Goal: Task Accomplishment & Management: Manage account settings

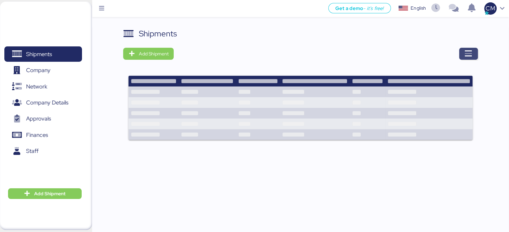
click at [463, 56] on span "button" at bounding box center [468, 54] width 19 height 12
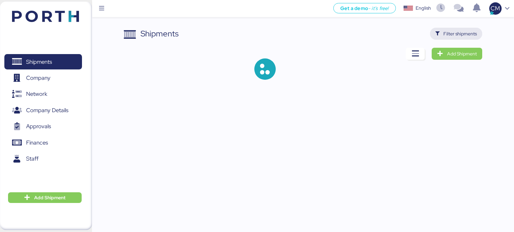
click at [460, 38] on span "Filter shipments" at bounding box center [456, 34] width 53 height 12
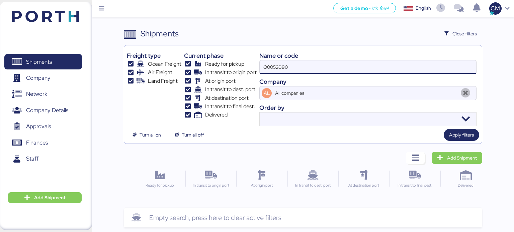
click at [306, 72] on input "O0052090" at bounding box center [368, 67] width 216 height 13
paste input "O0052056"
type input "O0052056"
click at [296, 69] on input "O0052056" at bounding box center [368, 67] width 216 height 13
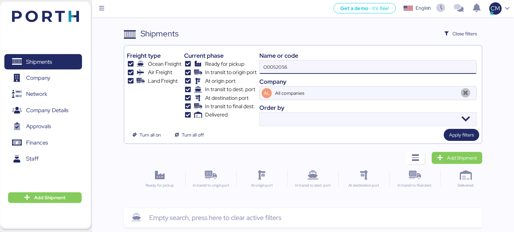
click at [296, 69] on input "O0052056" at bounding box center [368, 67] width 216 height 13
paste input "O0052056"
type input "O0052056"
click at [346, 90] on input "All companies" at bounding box center [366, 93] width 184 height 13
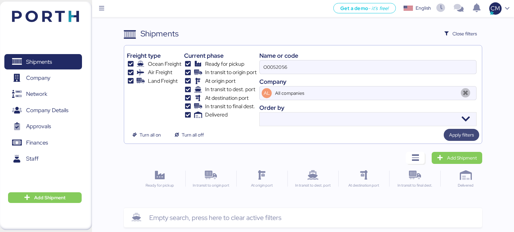
click at [455, 134] on span "Apply filters" at bounding box center [461, 135] width 25 height 8
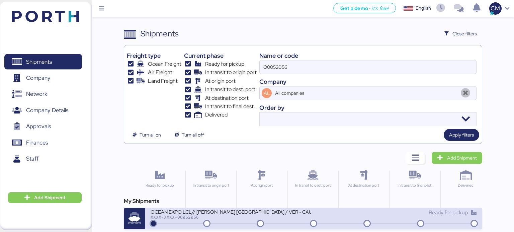
click at [283, 217] on div "XXXX-XXXX-O0052056" at bounding box center [230, 217] width 161 height 5
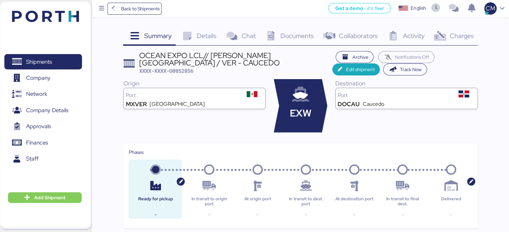
click at [449, 41] on div "Charges 0" at bounding box center [452, 37] width 49 height 18
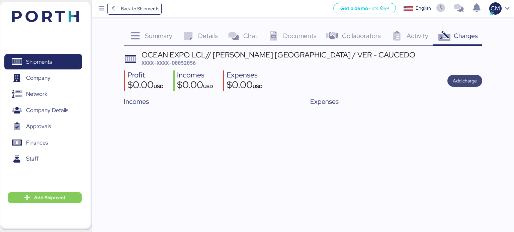
click at [468, 81] on span "Add charge" at bounding box center [464, 81] width 24 height 8
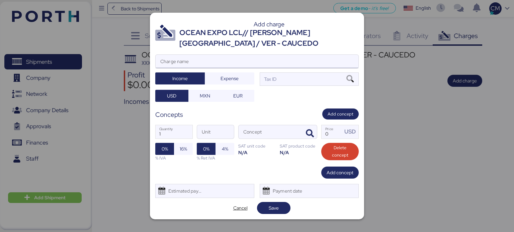
click at [237, 60] on input "Charge name" at bounding box center [257, 61] width 203 height 13
click at [393, 74] on div at bounding box center [257, 116] width 514 height 232
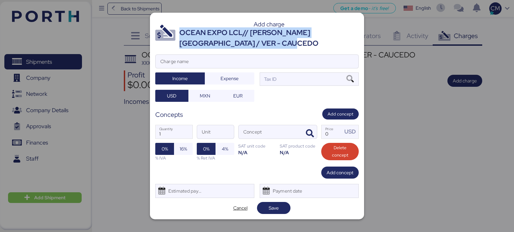
drag, startPoint x: 272, startPoint y: 42, endPoint x: 181, endPoint y: 35, distance: 90.9
click at [181, 35] on div "OCEAN EXPO LCL// [PERSON_NAME] [GEOGRAPHIC_DATA] / VER - CAUCEDO" at bounding box center [268, 38] width 179 height 22
copy div "OCEAN EXPO LCL// [PERSON_NAME] [GEOGRAPHIC_DATA] / VER - CAUCEDO"
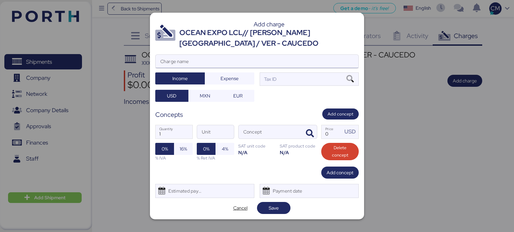
click at [204, 68] on input "Charge name" at bounding box center [257, 61] width 203 height 13
paste input "OCEAN EXPO LCL// [PERSON_NAME] [GEOGRAPHIC_DATA] / VER - CAUCEDO"
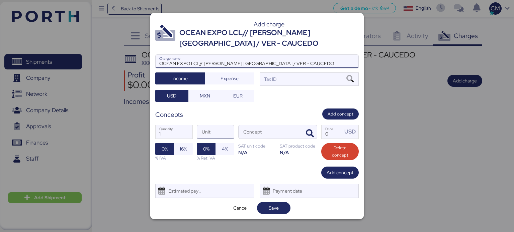
type input "OCEAN EXPO LCL// [PERSON_NAME] [GEOGRAPHIC_DATA] / VER - CAUCEDO"
click at [214, 131] on input "Unit" at bounding box center [215, 131] width 37 height 13
click at [251, 134] on input "Concept" at bounding box center [269, 131] width 62 height 13
click at [302, 133] on div at bounding box center [309, 131] width 16 height 13
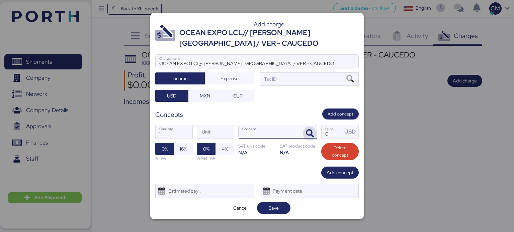
click at [308, 132] on icon "button" at bounding box center [310, 134] width 8 height 8
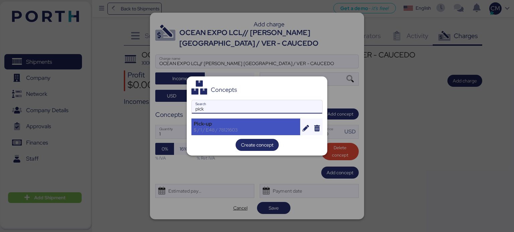
type input "pick"
click at [230, 128] on div "$ / 1 / E48 / 78121603" at bounding box center [246, 130] width 104 height 6
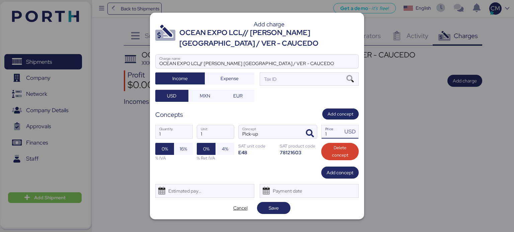
click at [332, 136] on input "1" at bounding box center [331, 131] width 21 height 13
type input "375"
click at [329, 170] on span "Add concept" at bounding box center [339, 173] width 27 height 8
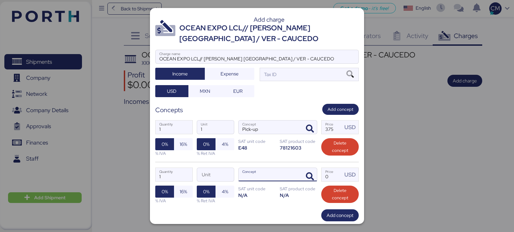
click at [279, 170] on input "Concept" at bounding box center [269, 174] width 62 height 13
click at [212, 172] on input "Unit" at bounding box center [215, 174] width 37 height 13
type input "1"
click at [249, 175] on input "Concept" at bounding box center [269, 174] width 62 height 13
type input "e"
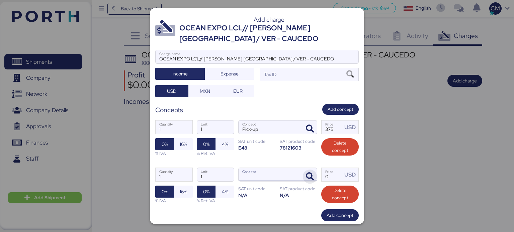
click at [310, 174] on span "button" at bounding box center [310, 177] width 14 height 14
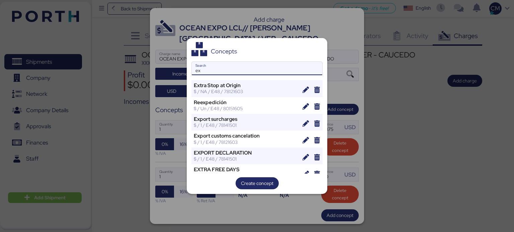
type input "e"
type input "c"
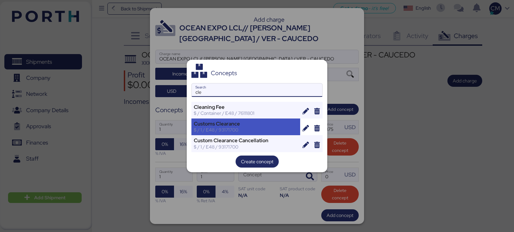
type input "cle"
click at [230, 122] on div "Customs Clearance" at bounding box center [246, 124] width 104 height 6
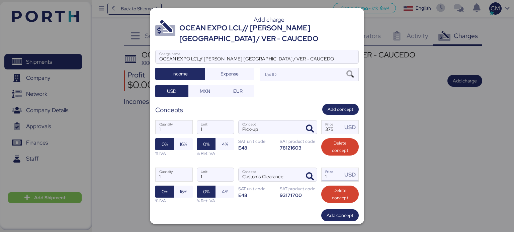
click at [330, 179] on input "1" at bounding box center [331, 174] width 21 height 13
type input "0"
type input "320"
click at [329, 214] on span "Add concept" at bounding box center [339, 216] width 27 height 8
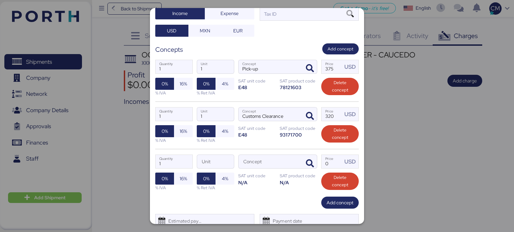
scroll to position [56, 0]
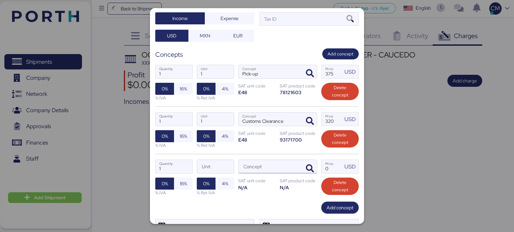
click at [262, 166] on input "Concept" at bounding box center [269, 166] width 62 height 13
type input "o"
click at [306, 168] on icon "button" at bounding box center [310, 169] width 8 height 8
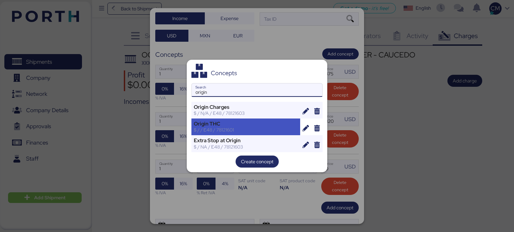
type input "origin"
click at [239, 124] on div "Origin THC" at bounding box center [246, 124] width 104 height 6
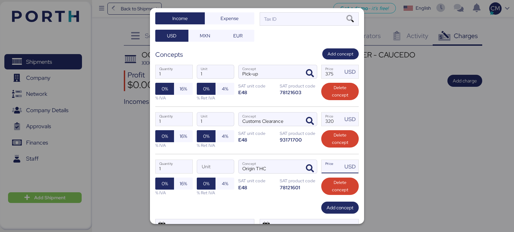
click at [324, 163] on input "Price USD" at bounding box center [331, 166] width 21 height 13
type input "0"
type input "280"
click at [331, 88] on span "Delete concept" at bounding box center [339, 91] width 27 height 15
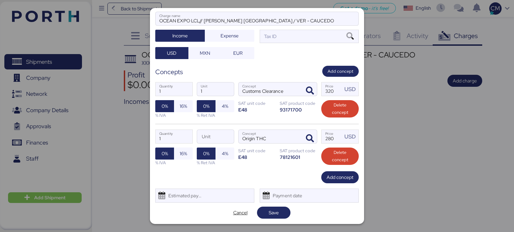
scroll to position [37, 0]
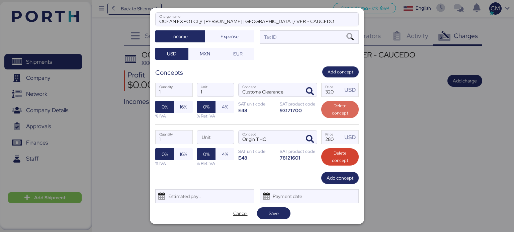
click at [335, 108] on span "Delete concept" at bounding box center [339, 109] width 27 height 15
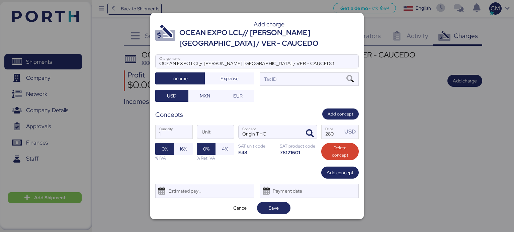
scroll to position [0, 0]
click at [338, 147] on span "Delete concept" at bounding box center [339, 151] width 27 height 15
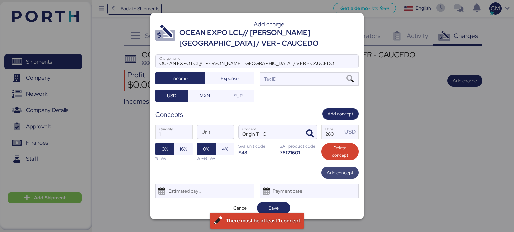
click at [336, 173] on span "Add concept" at bounding box center [339, 173] width 27 height 8
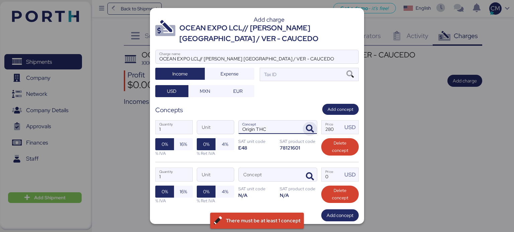
drag, startPoint x: 280, startPoint y: 130, endPoint x: 306, endPoint y: 128, distance: 25.8
click at [306, 128] on div "Origin THC Concept" at bounding box center [277, 127] width 78 height 13
click at [301, 128] on input "Origin THC" at bounding box center [269, 127] width 62 height 13
click at [306, 127] on icon "button" at bounding box center [310, 129] width 8 height 8
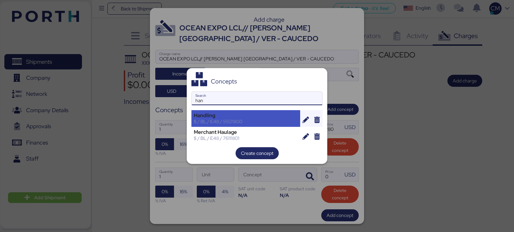
type input "han"
click at [240, 124] on div "$ / BL / E48 / 55121800" at bounding box center [246, 122] width 104 height 6
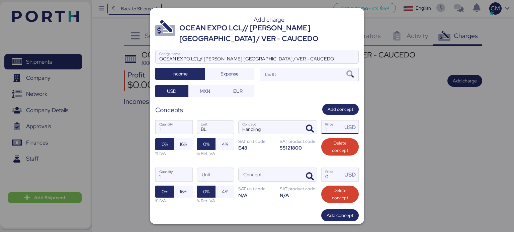
click at [328, 126] on input "1" at bounding box center [331, 127] width 21 height 13
type input "50"
click at [281, 171] on input "Concept" at bounding box center [269, 174] width 62 height 13
type input "c"
click at [306, 176] on icon "button" at bounding box center [310, 177] width 8 height 8
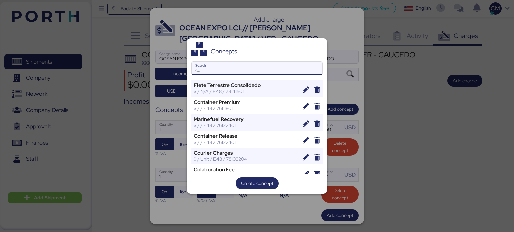
type input "c"
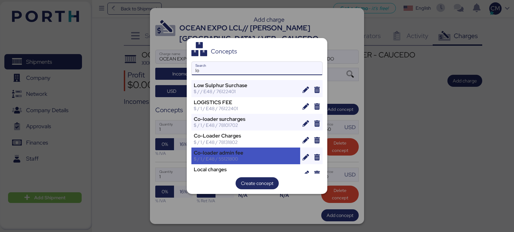
type input "lo"
click at [236, 158] on div "$ / 1 / E48 / 55121800" at bounding box center [246, 159] width 104 height 6
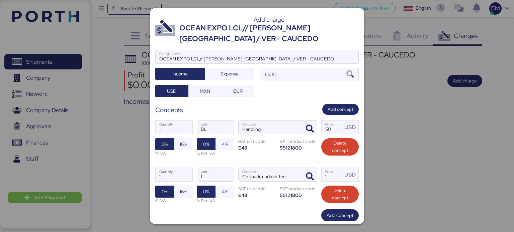
click at [321, 172] on input "1" at bounding box center [331, 174] width 21 height 13
type input "50"
click at [335, 214] on span "Add concept" at bounding box center [339, 216] width 27 height 8
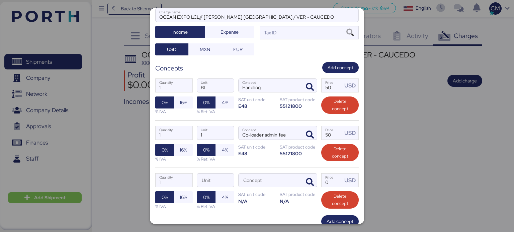
scroll to position [48, 0]
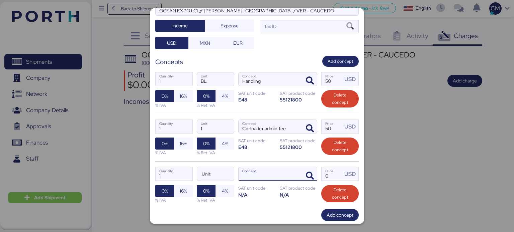
click at [249, 171] on input "Concept" at bounding box center [269, 174] width 62 height 13
click at [306, 173] on icon "button" at bounding box center [310, 176] width 8 height 8
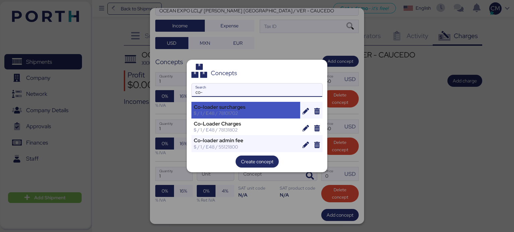
type input "co-"
click at [251, 114] on div "$ / 1 / E48 / 78101702" at bounding box center [246, 113] width 104 height 6
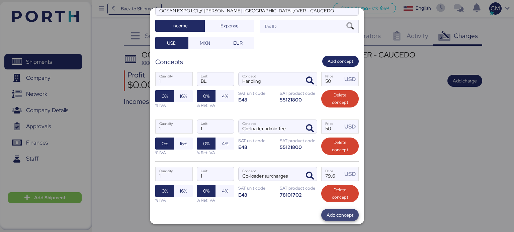
click at [331, 215] on span "Add concept" at bounding box center [339, 215] width 27 height 8
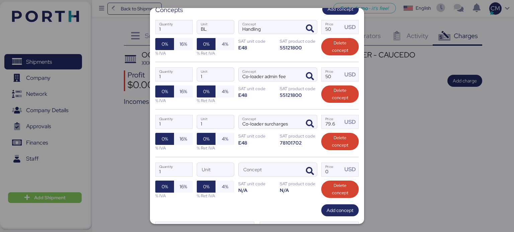
scroll to position [102, 0]
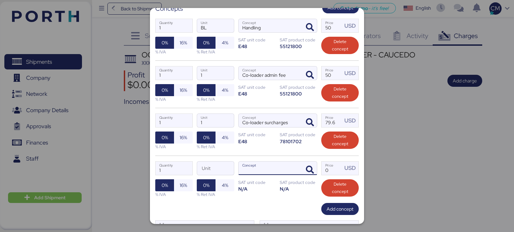
click at [264, 164] on input "Concept" at bounding box center [269, 168] width 62 height 13
type input "w"
click at [303, 169] on span "button" at bounding box center [310, 170] width 14 height 14
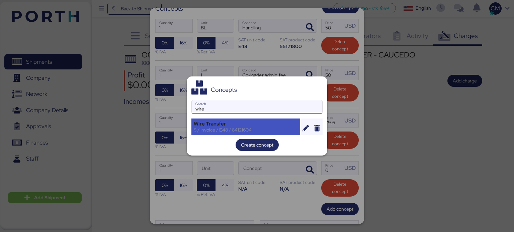
type input "wire"
click at [234, 128] on div "$ / Invoice / E48 / 84121604" at bounding box center [246, 130] width 104 height 6
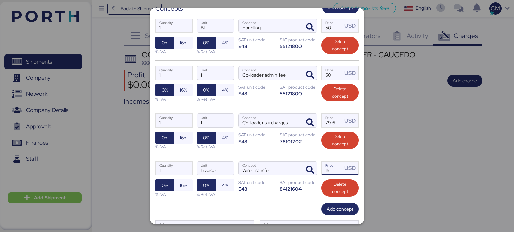
click at [329, 172] on input "15" at bounding box center [331, 168] width 21 height 13
type input "1"
type input "20"
click at [329, 201] on div "1 Quantity Invoice Unit Wire Transfer Concept 20 Price USD 0% 16% % IVA 0% 4% %…" at bounding box center [256, 179] width 203 height 47
click at [329, 206] on span "Add concept" at bounding box center [339, 209] width 27 height 8
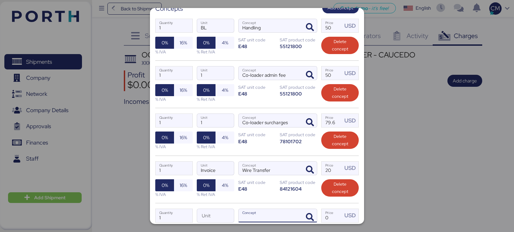
paste input "OCEAN EXPO LCL// [PERSON_NAME] [GEOGRAPHIC_DATA] / VER - CAUCEDO"
type input "O"
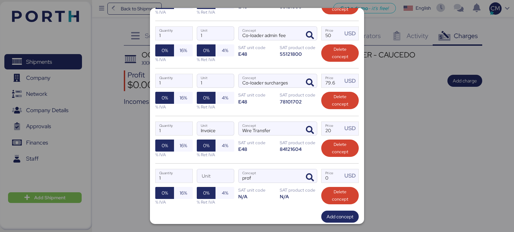
scroll to position [159, 0]
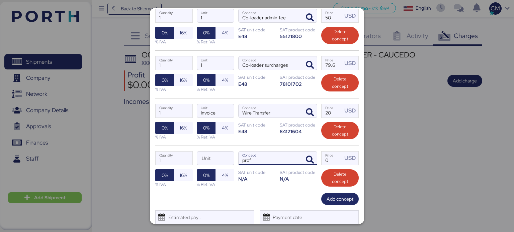
click at [276, 163] on input "prof" at bounding box center [269, 158] width 62 height 13
type input "p"
click at [306, 157] on icon "button" at bounding box center [310, 160] width 8 height 8
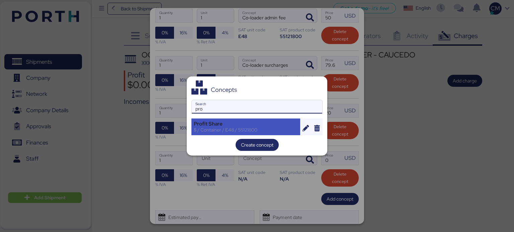
type input "pro"
click at [248, 123] on div "Profit Share" at bounding box center [246, 124] width 104 height 6
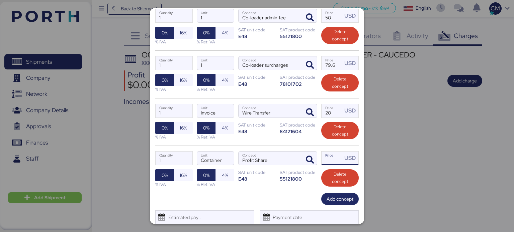
click at [321, 158] on input "Price USD" at bounding box center [331, 158] width 21 height 13
type input "0"
type input "50"
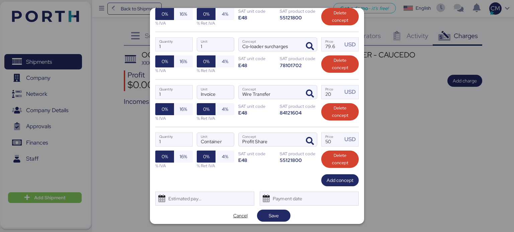
scroll to position [179, 0]
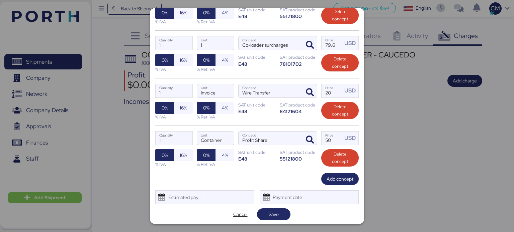
click at [496, 131] on div at bounding box center [257, 116] width 514 height 232
click at [330, 45] on input "79.6" at bounding box center [331, 42] width 21 height 13
type input "7"
type input "0"
type input "22"
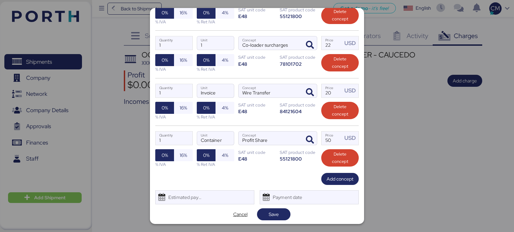
click at [420, 134] on div at bounding box center [257, 116] width 514 height 232
click at [270, 216] on span "Save" at bounding box center [274, 215] width 10 height 8
click at [279, 215] on span "Save" at bounding box center [273, 214] width 23 height 9
click at [276, 216] on span "Save" at bounding box center [273, 214] width 23 height 9
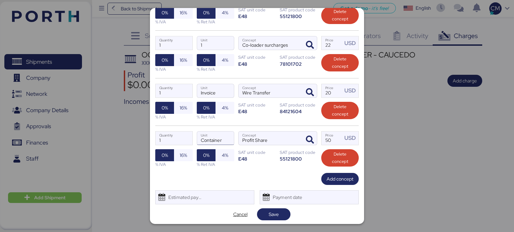
click at [207, 138] on input "Container" at bounding box center [215, 138] width 37 height 13
click at [221, 174] on div "Add concept" at bounding box center [256, 179] width 203 height 12
click at [223, 139] on input "Container" at bounding box center [215, 138] width 37 height 13
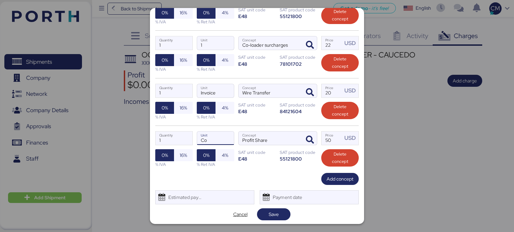
type input "C"
type input "Container"
click at [269, 137] on input "Profit Share" at bounding box center [269, 138] width 62 height 13
click at [270, 213] on span "Save" at bounding box center [274, 215] width 10 height 8
click at [358, 180] on div "Add charge OCEAN EXPO LCL// [PERSON_NAME][GEOGRAPHIC_DATA] [GEOGRAPHIC_DATA] / …" at bounding box center [257, 116] width 214 height 216
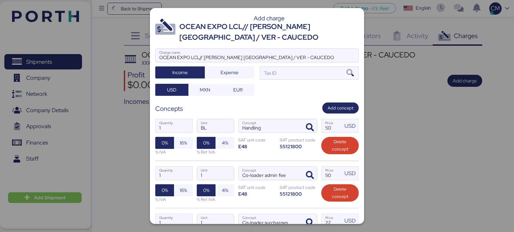
scroll to position [0, 0]
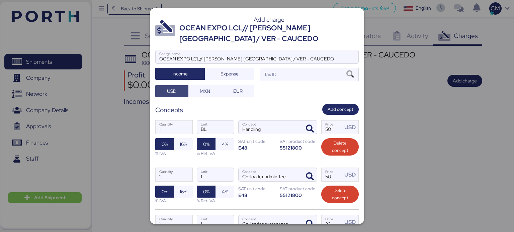
click at [181, 88] on span "USD" at bounding box center [172, 91] width 22 height 9
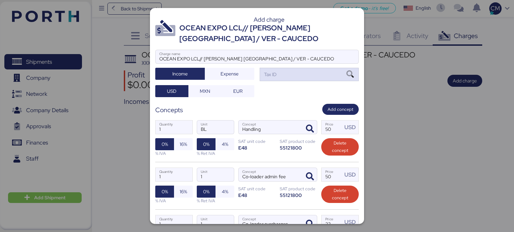
click at [277, 73] on div "Tax ID" at bounding box center [309, 74] width 99 height 13
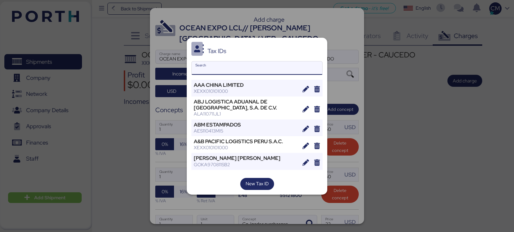
click at [286, 72] on input "Search" at bounding box center [257, 68] width 130 height 13
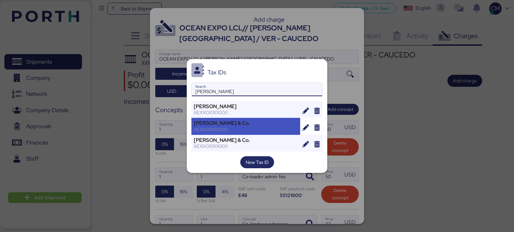
type input "[PERSON_NAME]"
click at [249, 127] on div "XEXX010101000" at bounding box center [246, 130] width 104 height 6
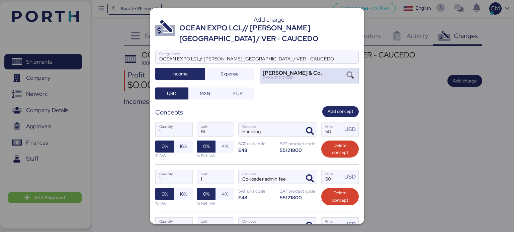
click at [344, 75] on icon at bounding box center [349, 75] width 11 height 7
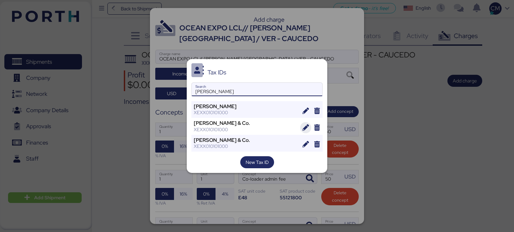
type input "[PERSON_NAME]"
click at [302, 128] on span "button" at bounding box center [305, 127] width 11 height 11
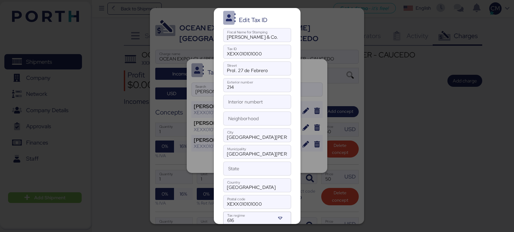
scroll to position [30, 0]
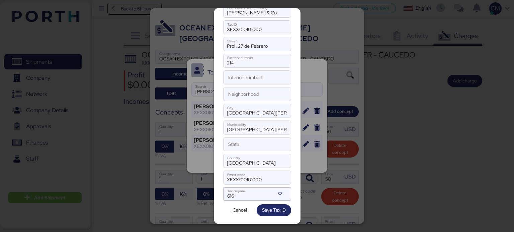
click at [324, 130] on div at bounding box center [257, 116] width 514 height 232
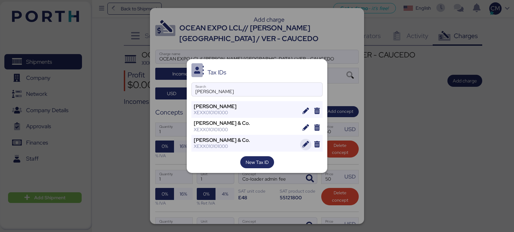
click at [305, 143] on icon "button" at bounding box center [305, 144] width 6 height 6
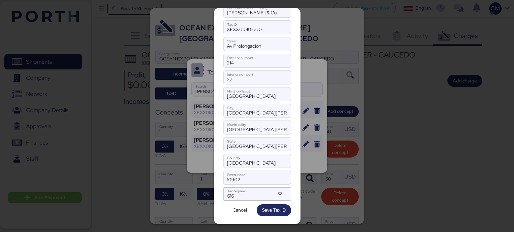
click at [317, 156] on div at bounding box center [257, 116] width 514 height 232
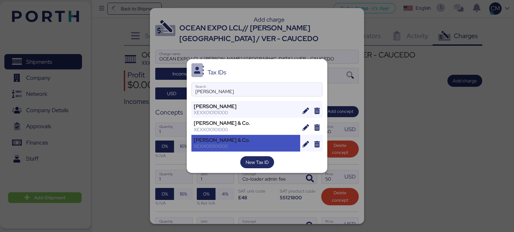
click at [285, 144] on div "XEXX010101000" at bounding box center [246, 146] width 104 height 6
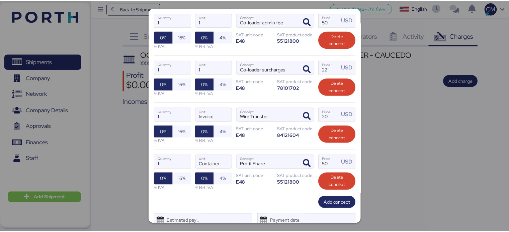
scroll to position [182, 0]
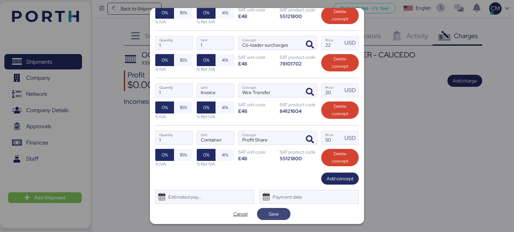
click at [274, 215] on span "Save" at bounding box center [274, 214] width 10 height 8
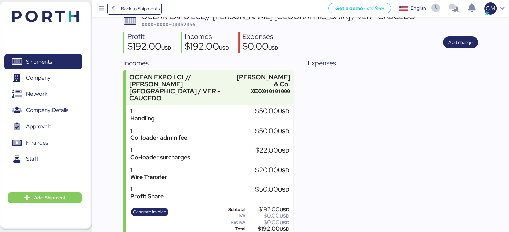
scroll to position [47, 0]
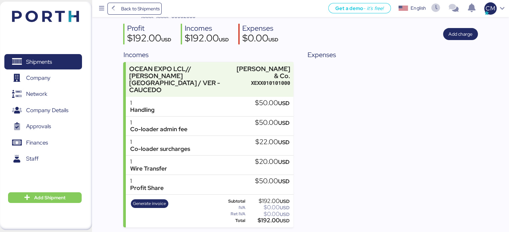
click at [419, 111] on div "Expenses" at bounding box center [392, 139] width 170 height 178
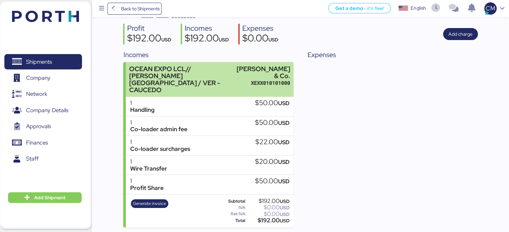
click at [233, 80] on div "OCEAN EXPO LCL// [PERSON_NAME] [GEOGRAPHIC_DATA] / VER - CAUCEDO" at bounding box center [181, 80] width 104 height 28
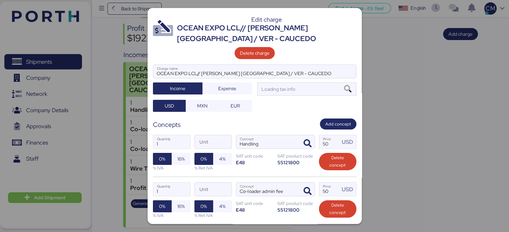
scroll to position [0, 0]
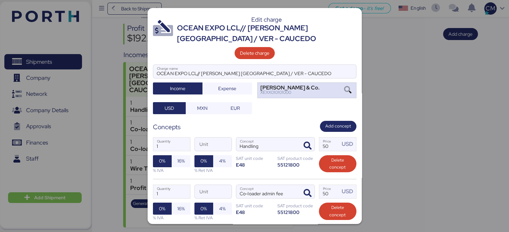
click at [287, 89] on div "[PERSON_NAME] & Co." at bounding box center [289, 88] width 59 height 5
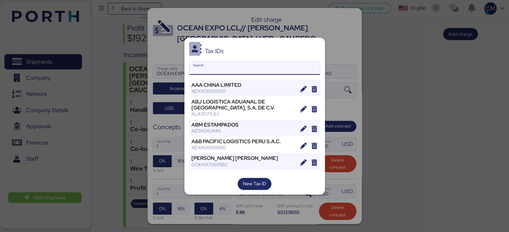
click at [366, 184] on div at bounding box center [254, 116] width 509 height 232
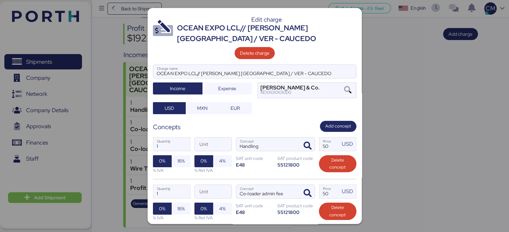
click at [371, 79] on div at bounding box center [254, 116] width 509 height 232
click at [117, 40] on div at bounding box center [254, 116] width 509 height 232
click at [236, 34] on div "OCEAN EXPO LCL// [PERSON_NAME] [GEOGRAPHIC_DATA] / VER - CAUCEDO" at bounding box center [266, 34] width 179 height 22
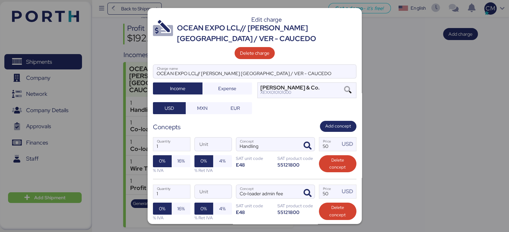
click at [406, 134] on div at bounding box center [254, 116] width 509 height 232
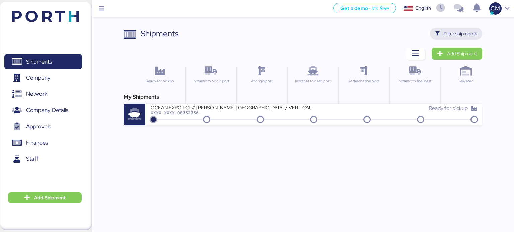
click at [457, 31] on span "Filter shipments" at bounding box center [459, 34] width 33 height 8
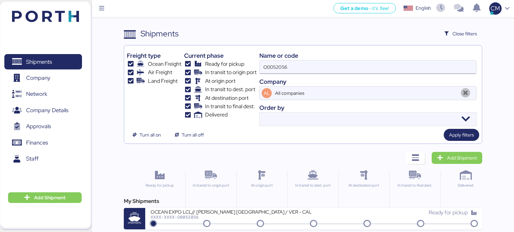
click at [280, 63] on input "O0052056" at bounding box center [368, 67] width 216 height 13
paste input "O0050438"
type input "O0050438"
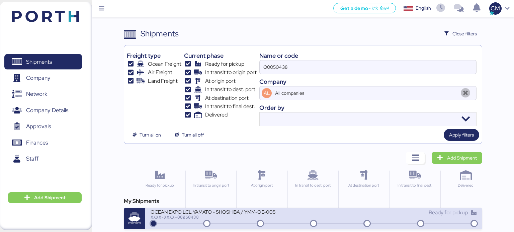
click at [232, 211] on div "OCEAN EXPO LCL YAMATO - SHOSHIBA / YMM-OE-005" at bounding box center [230, 212] width 161 height 6
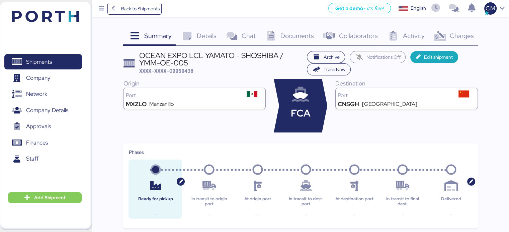
click at [454, 37] on span "Charges" at bounding box center [461, 35] width 24 height 9
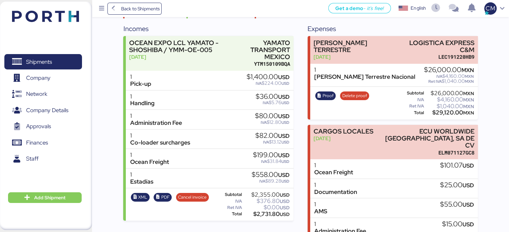
scroll to position [68, 0]
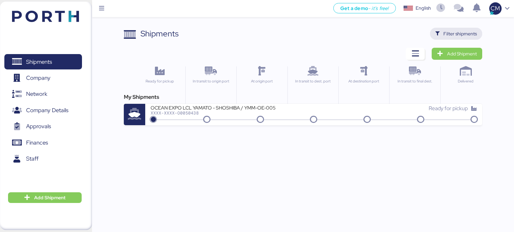
click at [455, 34] on span "Filter shipments" at bounding box center [459, 34] width 33 height 8
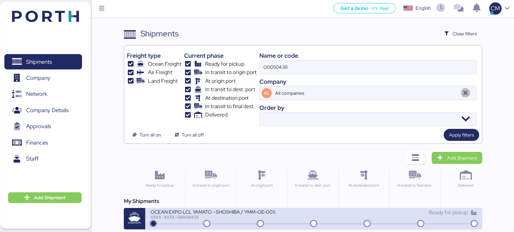
click at [222, 211] on div "OCEAN EXPO LCL YAMATO - SHOSHIBA / YMM-OE-005" at bounding box center [230, 212] width 161 height 6
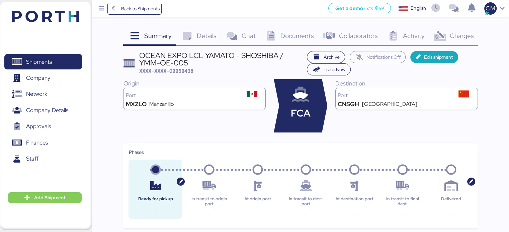
click at [443, 42] on div "Charges 0" at bounding box center [452, 37] width 49 height 18
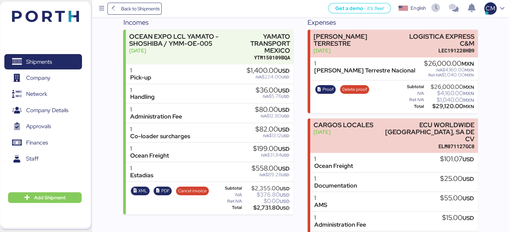
scroll to position [76, 0]
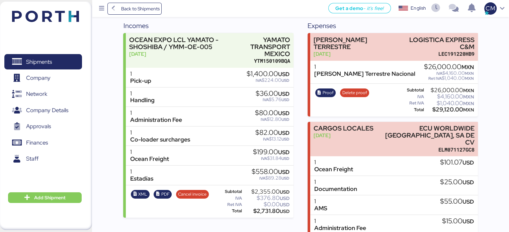
click at [178, 83] on div "1 Pick-up $1,400.00 USD IVA $224.00 USD" at bounding box center [209, 78] width 167 height 20
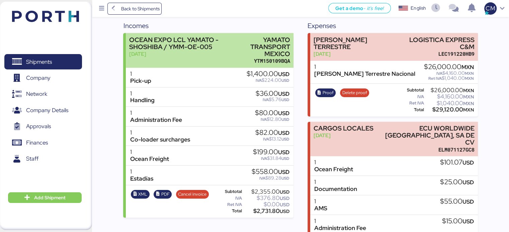
click at [166, 42] on div "OCEAN EXPO LCL YAMATO - SHOSHIBA / YMM-OE-005" at bounding box center [180, 43] width 102 height 14
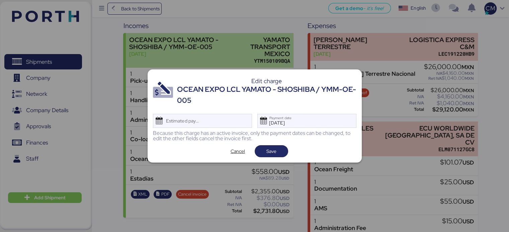
scroll to position [0, 0]
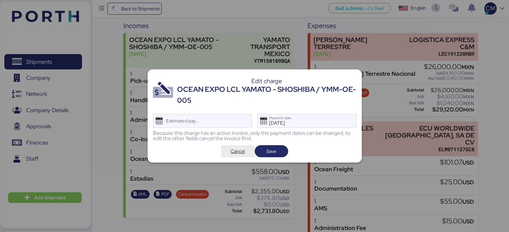
click at [232, 155] on span "Cancel" at bounding box center [237, 151] width 14 height 8
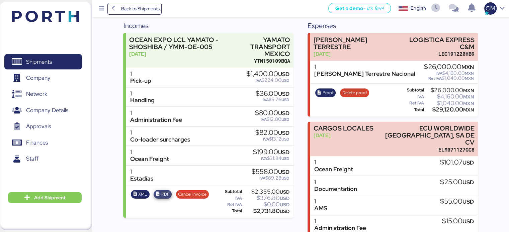
click at [161, 195] on span "PDF" at bounding box center [165, 194] width 8 height 7
